Goal: Task Accomplishment & Management: Manage account settings

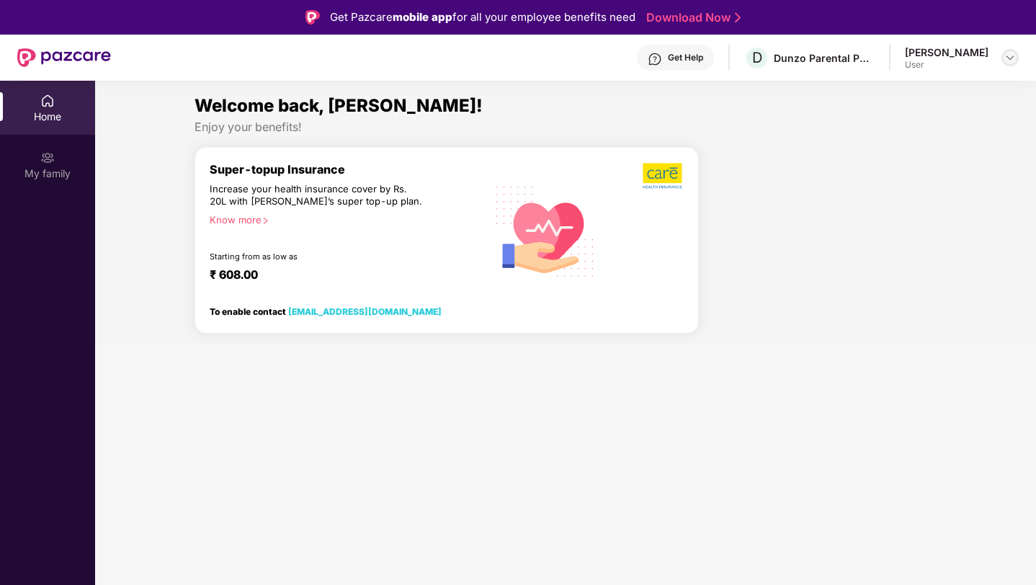
click at [1006, 58] on img at bounding box center [1010, 58] width 12 height 12
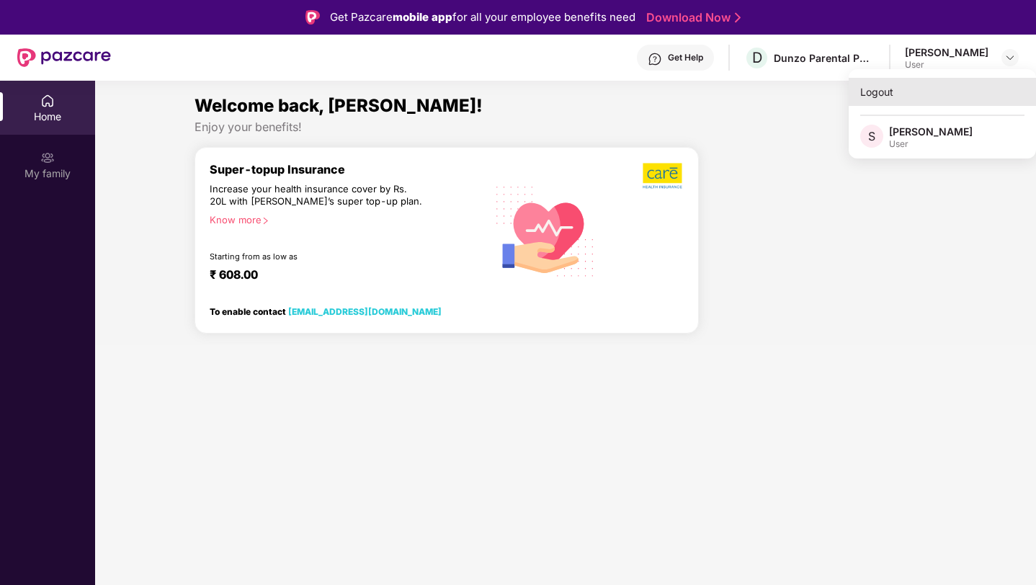
click at [924, 99] on div "Logout" at bounding box center [942, 92] width 187 height 28
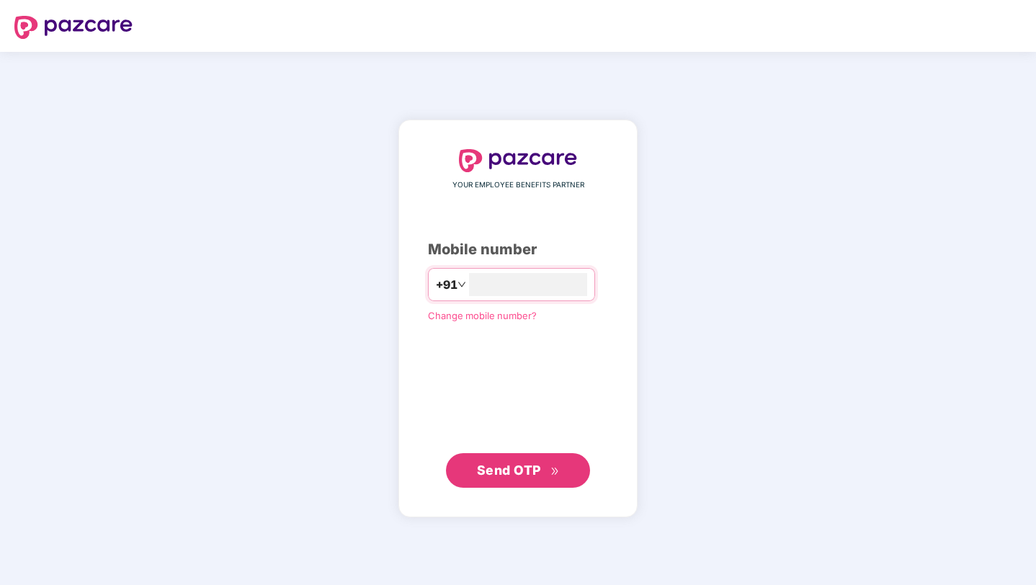
type input "**********"
click at [511, 469] on span "Send OTP" at bounding box center [509, 470] width 64 height 15
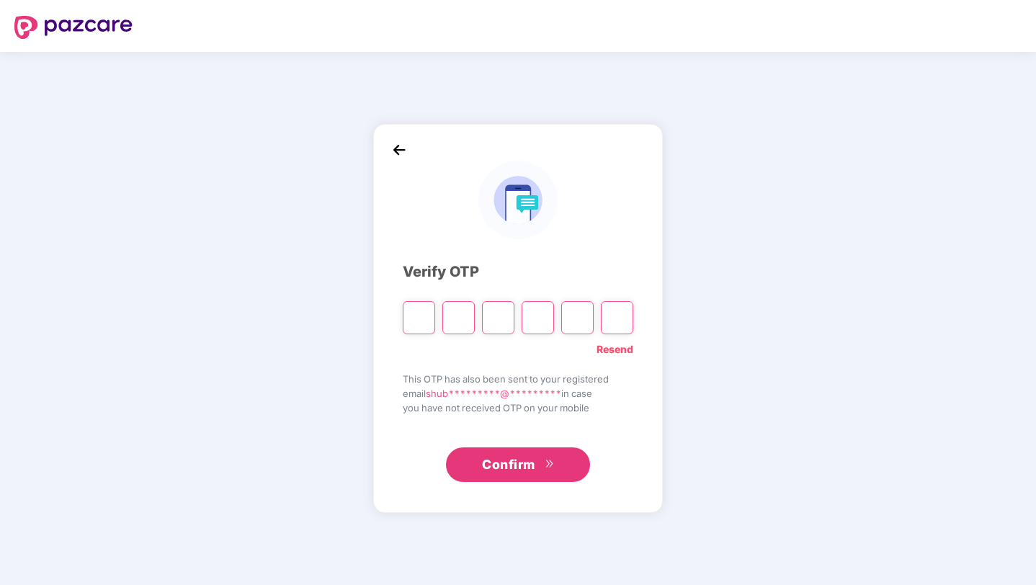
type input "*"
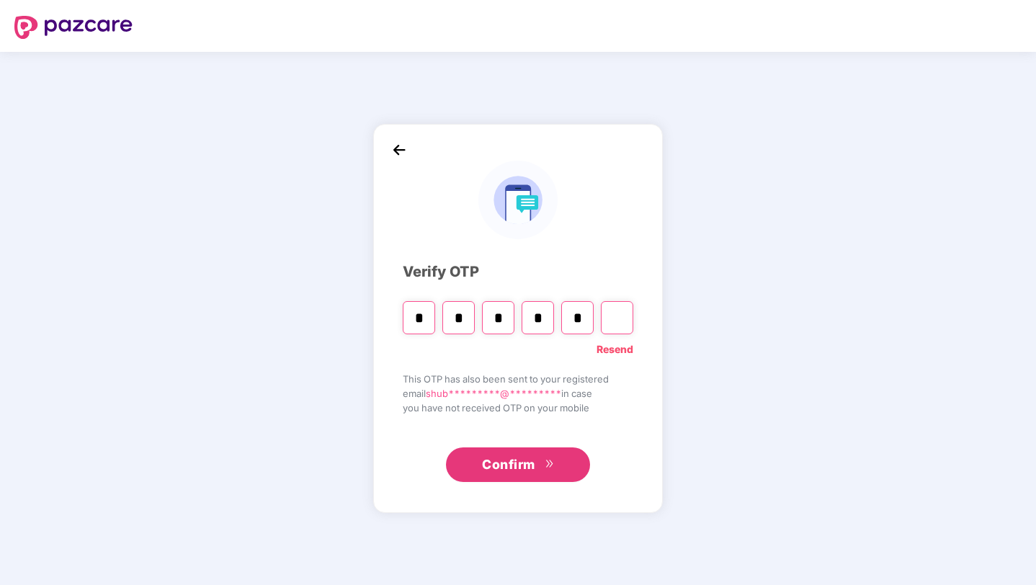
type input "*"
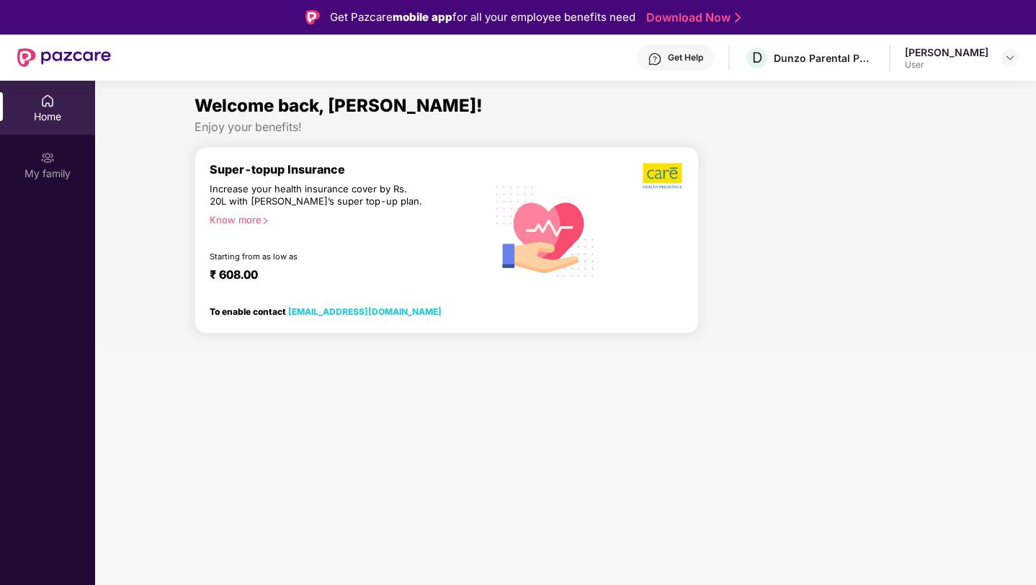
click at [247, 224] on div "Know more" at bounding box center [344, 219] width 268 height 10
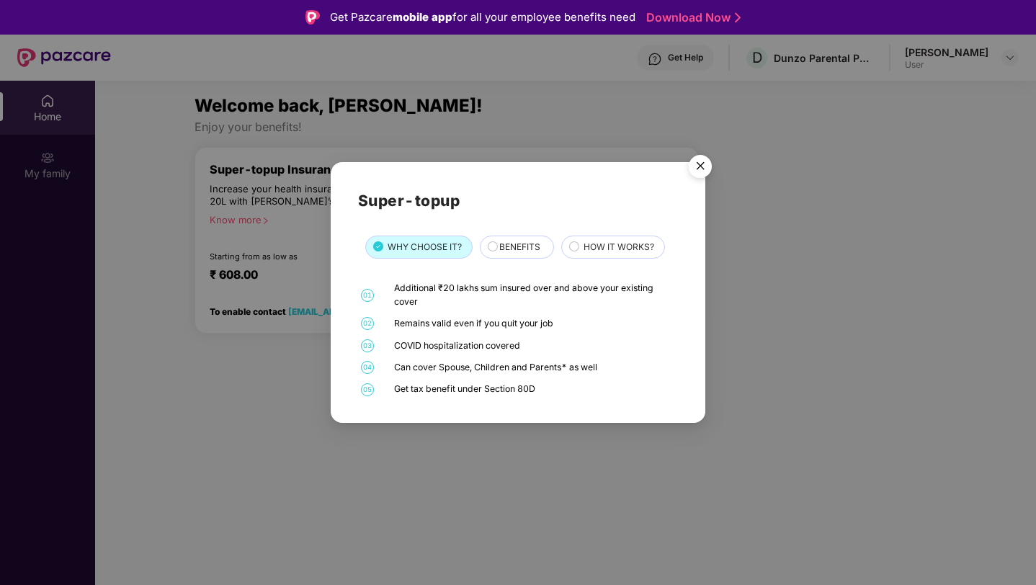
click at [701, 169] on img "Close" at bounding box center [700, 168] width 40 height 40
